Goal: Transaction & Acquisition: Purchase product/service

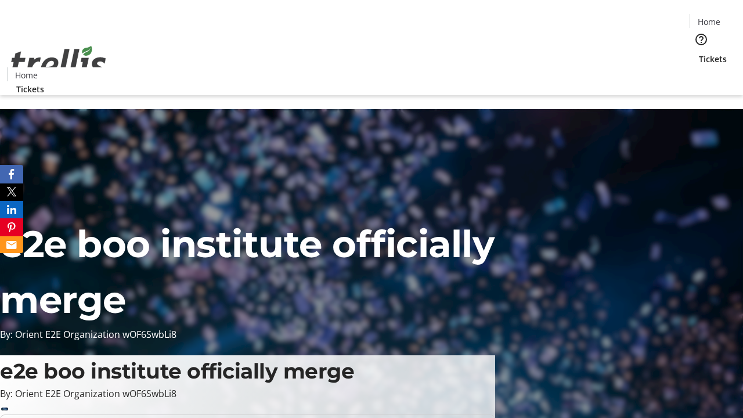
click at [710, 17] on span "Sign Up" at bounding box center [715, 16] width 34 height 14
type input "[PERSON_NAME][EMAIL_ADDRESS][DOMAIN_NAME]"
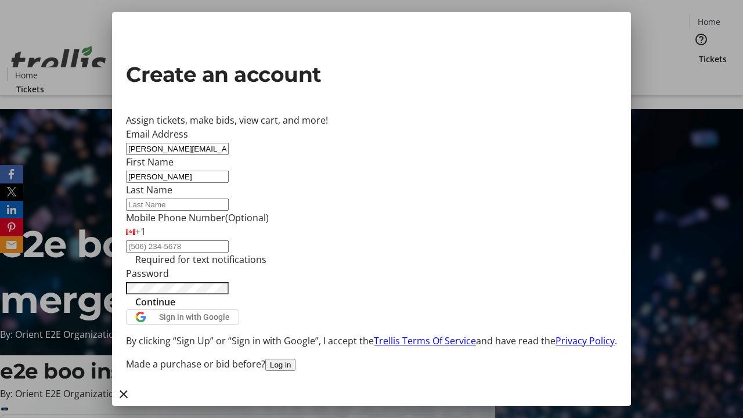
type input "[PERSON_NAME]"
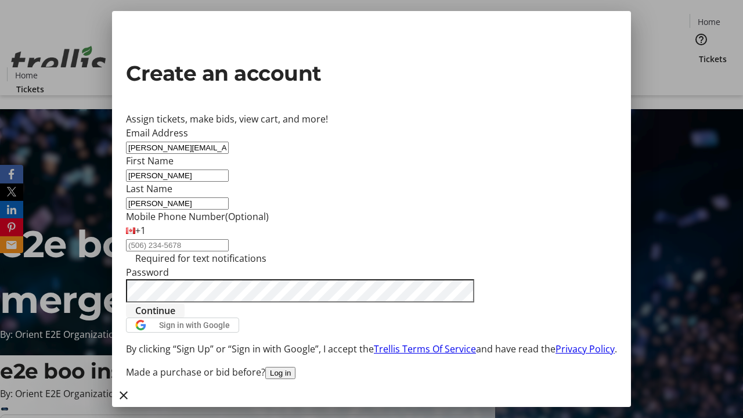
click at [175, 318] on span "Continue" at bounding box center [155, 311] width 40 height 14
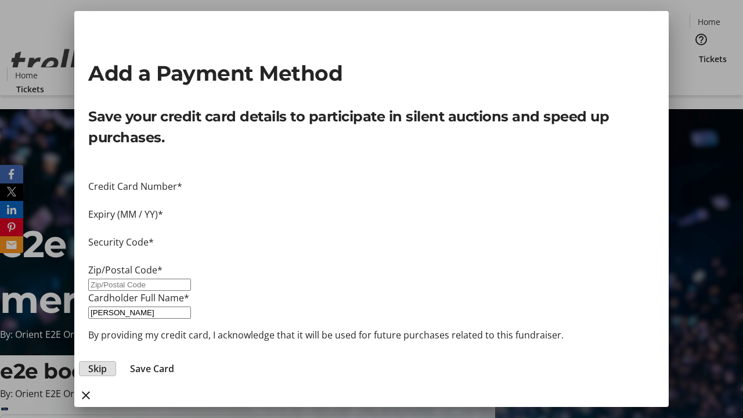
click at [107, 362] on span "Skip" at bounding box center [97, 369] width 19 height 14
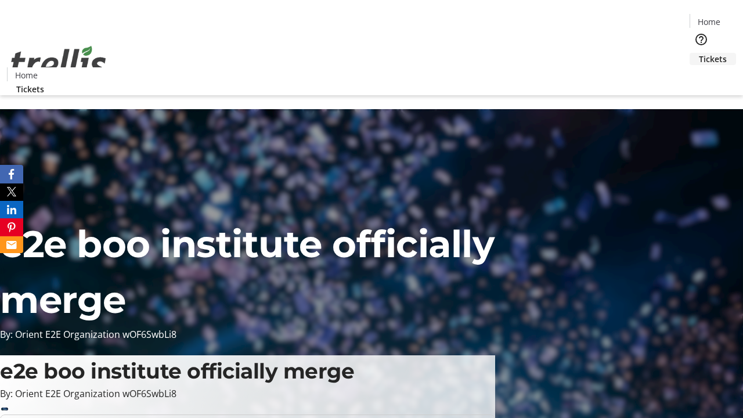
click at [699, 53] on span "Tickets" at bounding box center [713, 59] width 28 height 12
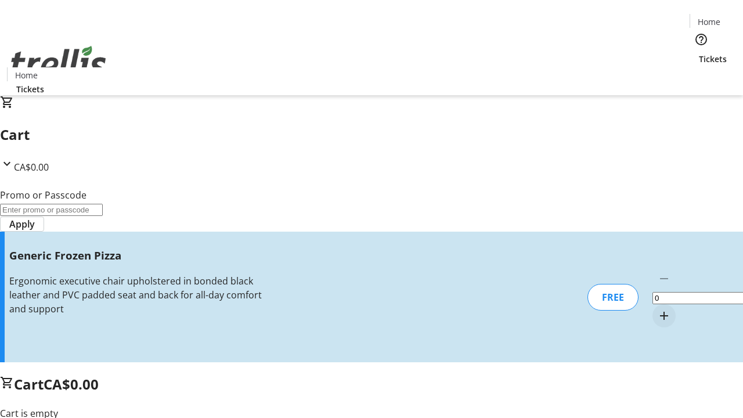
click at [657, 309] on mat-icon "Increment by one" at bounding box center [664, 316] width 14 height 14
type input "1"
